Goal: Find specific fact: Find specific fact

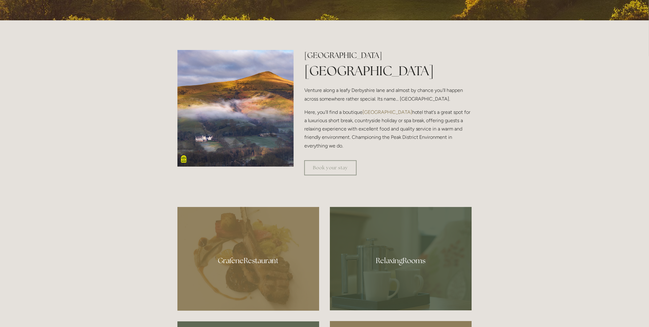
scroll to position [274, 0]
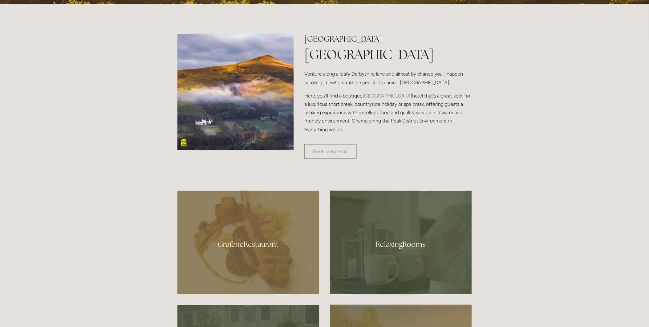
click at [233, 251] on div at bounding box center [249, 242] width 142 height 104
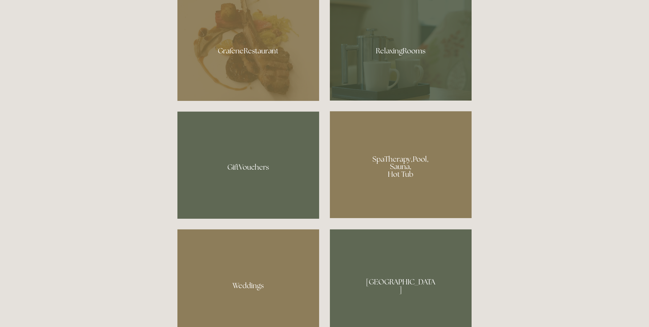
scroll to position [479, 0]
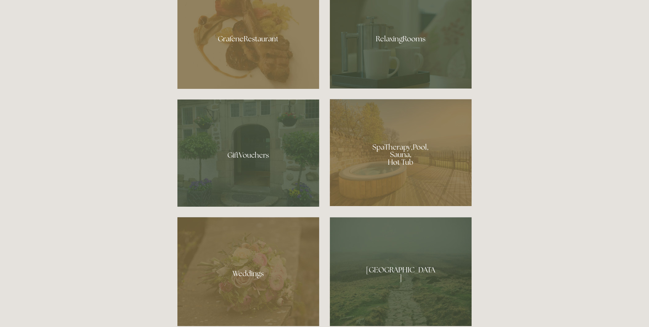
click at [386, 175] on div at bounding box center [401, 152] width 142 height 107
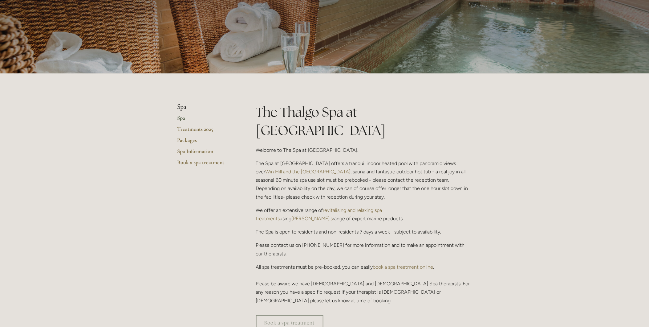
scroll to position [68, 0]
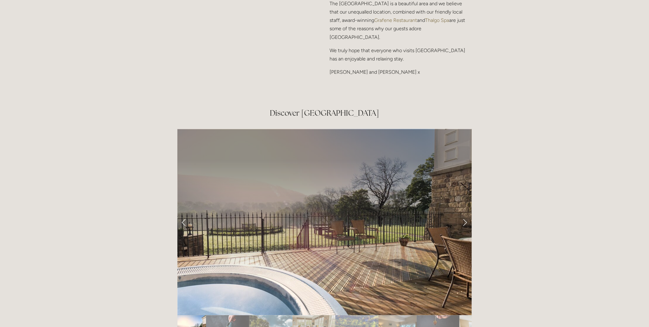
scroll to position [993, 0]
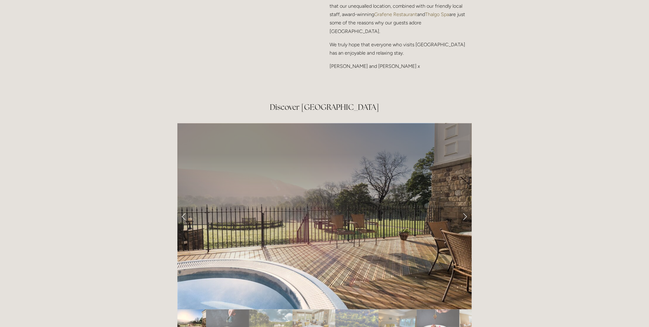
click at [464, 207] on link "Next Slide" at bounding box center [466, 216] width 14 height 18
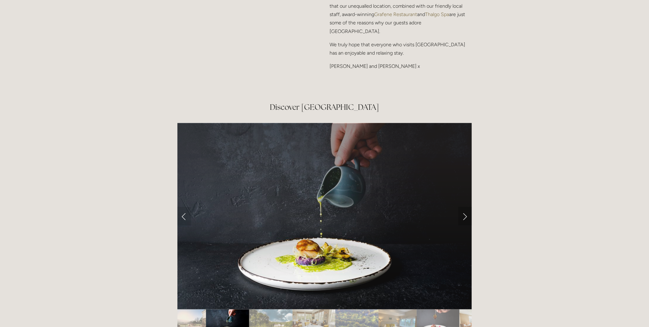
click at [464, 207] on link "Next Slide" at bounding box center [466, 216] width 14 height 18
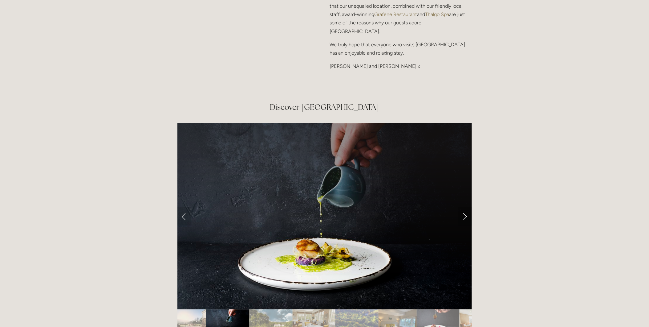
click at [465, 207] on link "Next Slide" at bounding box center [466, 216] width 14 height 18
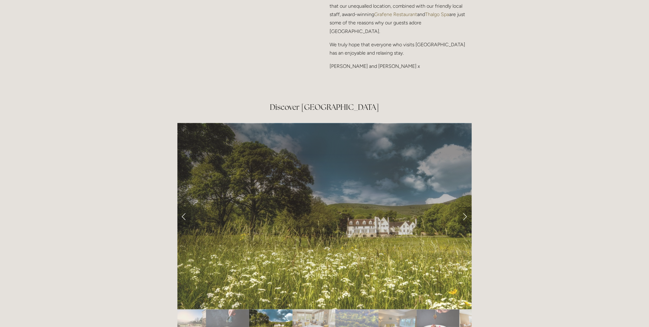
click at [465, 207] on link "Next Slide" at bounding box center [466, 216] width 14 height 18
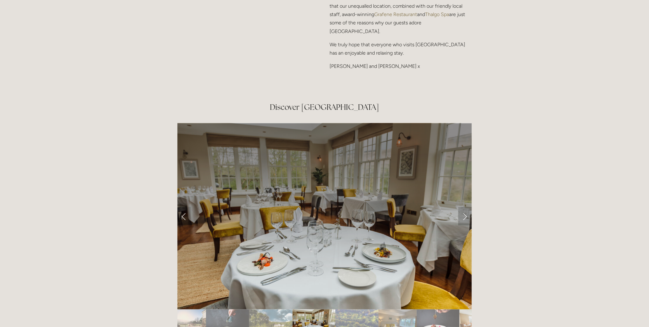
click at [465, 207] on link "Next Slide" at bounding box center [466, 216] width 14 height 18
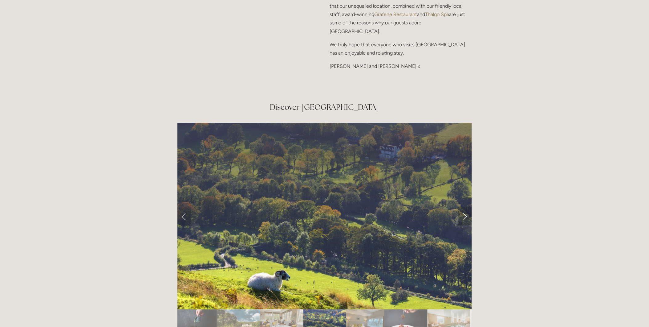
click at [465, 207] on link "Next Slide" at bounding box center [466, 216] width 14 height 18
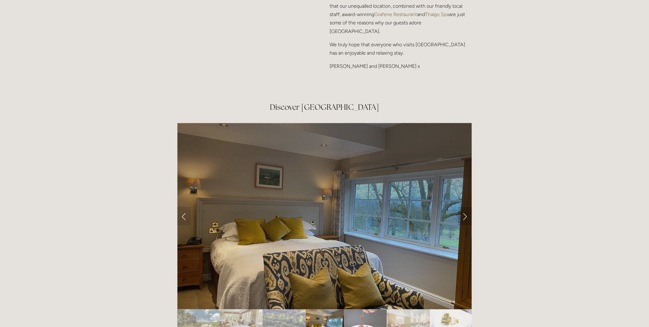
click at [465, 207] on link "Next Slide" at bounding box center [466, 216] width 14 height 18
click at [466, 207] on link "Next Slide" at bounding box center [466, 216] width 14 height 18
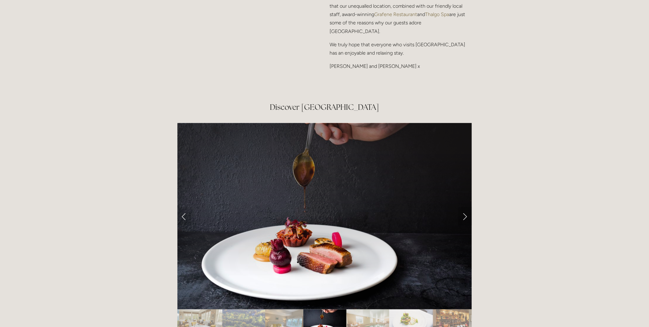
click at [466, 207] on link "Next Slide" at bounding box center [466, 216] width 14 height 18
click at [464, 207] on link "Next Slide" at bounding box center [466, 216] width 14 height 18
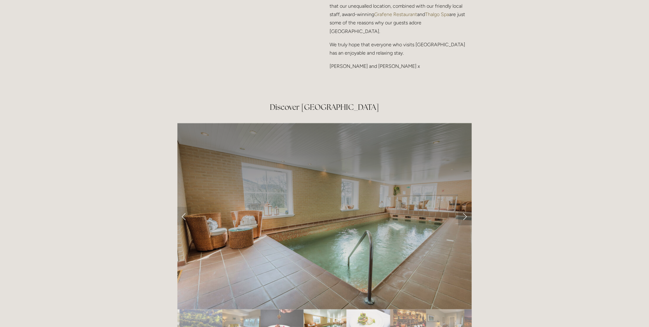
click at [464, 207] on link "Next Slide" at bounding box center [466, 216] width 14 height 18
click at [467, 207] on link "Next Slide" at bounding box center [466, 216] width 14 height 18
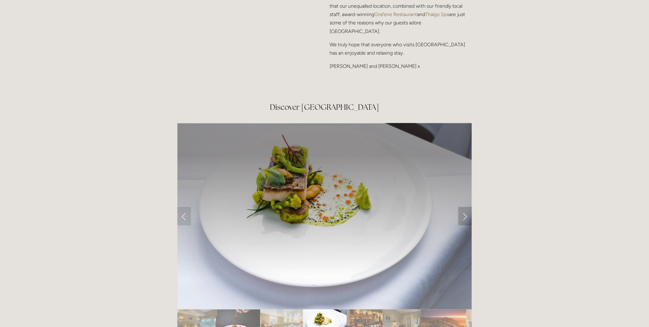
click at [467, 207] on link "Next Slide" at bounding box center [466, 216] width 14 height 18
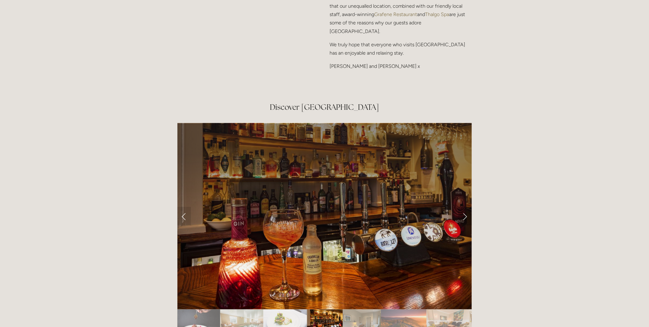
click at [467, 207] on link "Next Slide" at bounding box center [466, 216] width 14 height 18
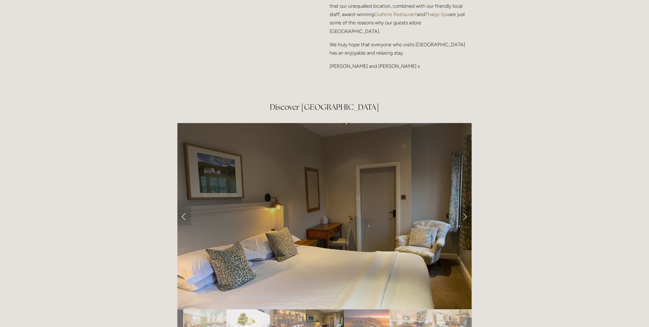
click at [467, 207] on link "Next Slide" at bounding box center [466, 216] width 14 height 18
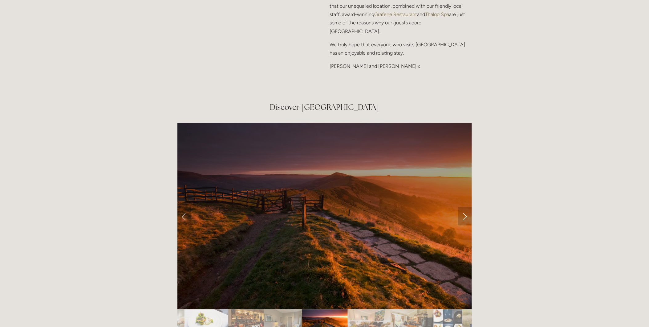
click at [467, 207] on link "Next Slide" at bounding box center [466, 216] width 14 height 18
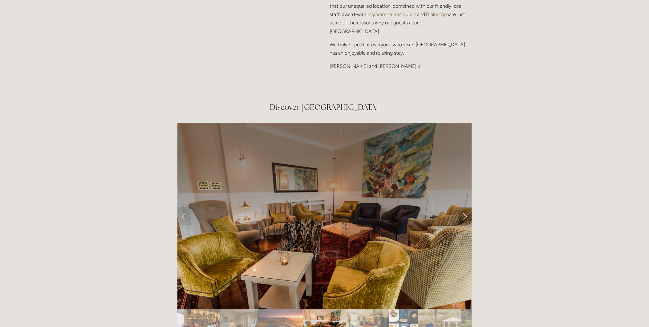
click at [467, 207] on link "Next Slide" at bounding box center [466, 216] width 14 height 18
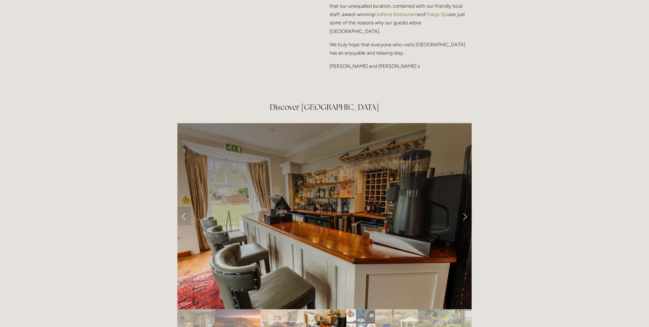
click at [467, 207] on link "Next Slide" at bounding box center [466, 216] width 14 height 18
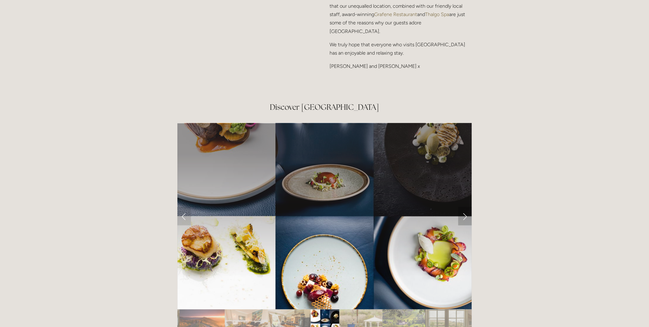
click at [467, 207] on link "Next Slide" at bounding box center [466, 216] width 14 height 18
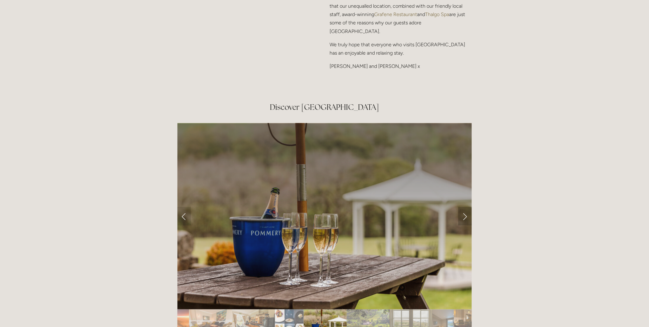
click at [467, 207] on link "Next Slide" at bounding box center [466, 216] width 14 height 18
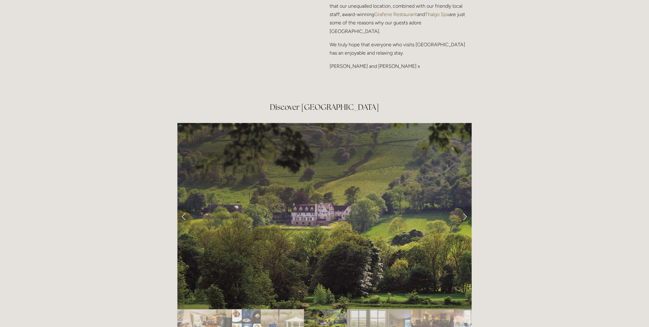
click at [467, 207] on link "Next Slide" at bounding box center [466, 216] width 14 height 18
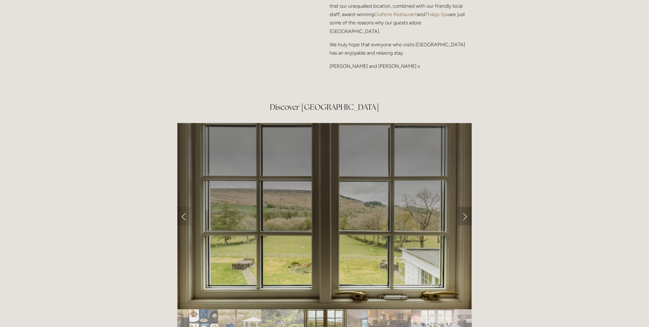
click at [467, 207] on link "Next Slide" at bounding box center [466, 216] width 14 height 18
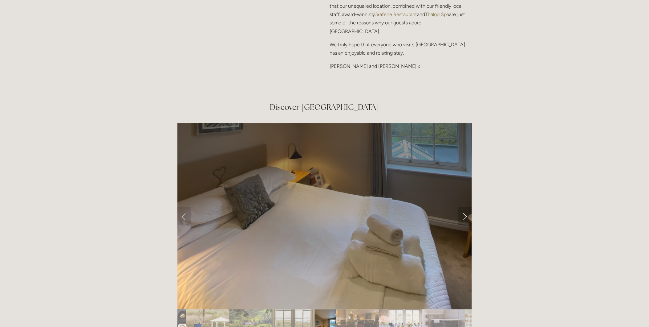
click at [467, 207] on link "Next Slide" at bounding box center [466, 216] width 14 height 18
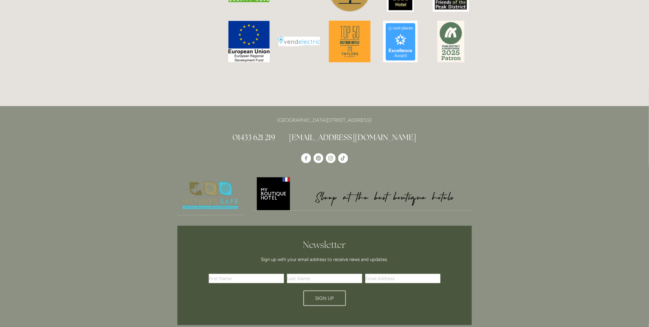
scroll to position [1746, 0]
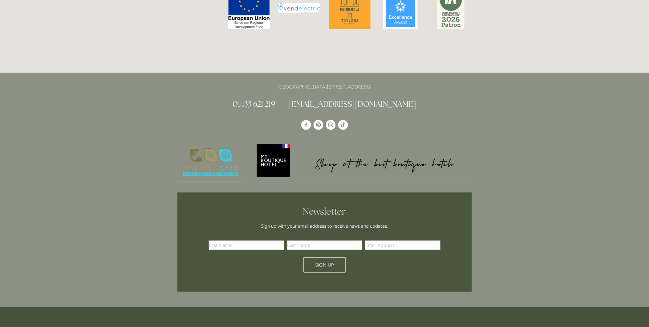
drag, startPoint x: 376, startPoint y: 51, endPoint x: 393, endPoint y: 52, distance: 17.3
click at [393, 83] on p "[GEOGRAPHIC_DATA][STREET_ADDRESS]" at bounding box center [325, 87] width 295 height 8
copy p "S33 6AF"
